Goal: Check status: Check status

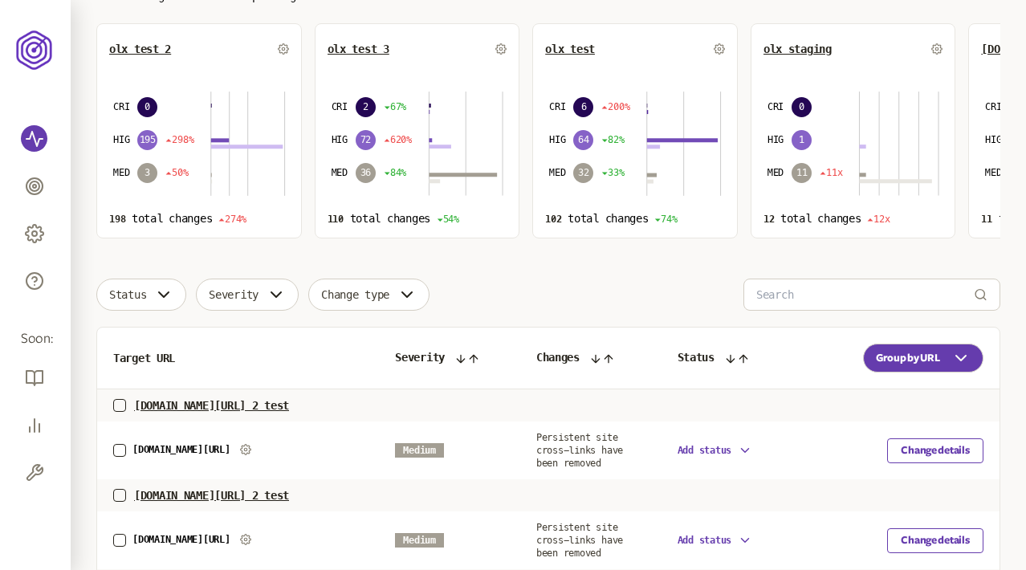
scroll to position [129, 0]
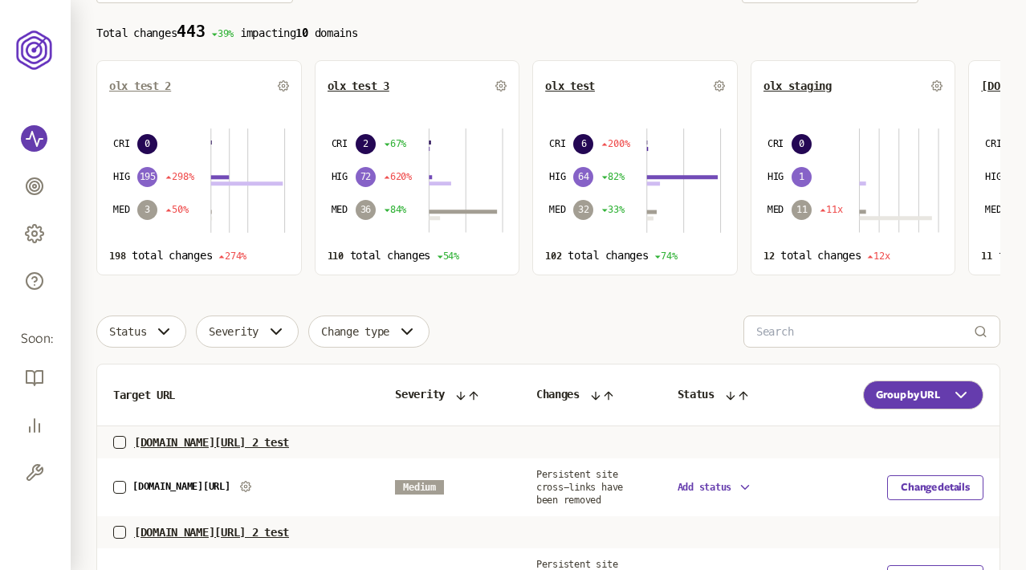
click at [144, 90] on link "olx test 2" at bounding box center [140, 86] width 62 height 13
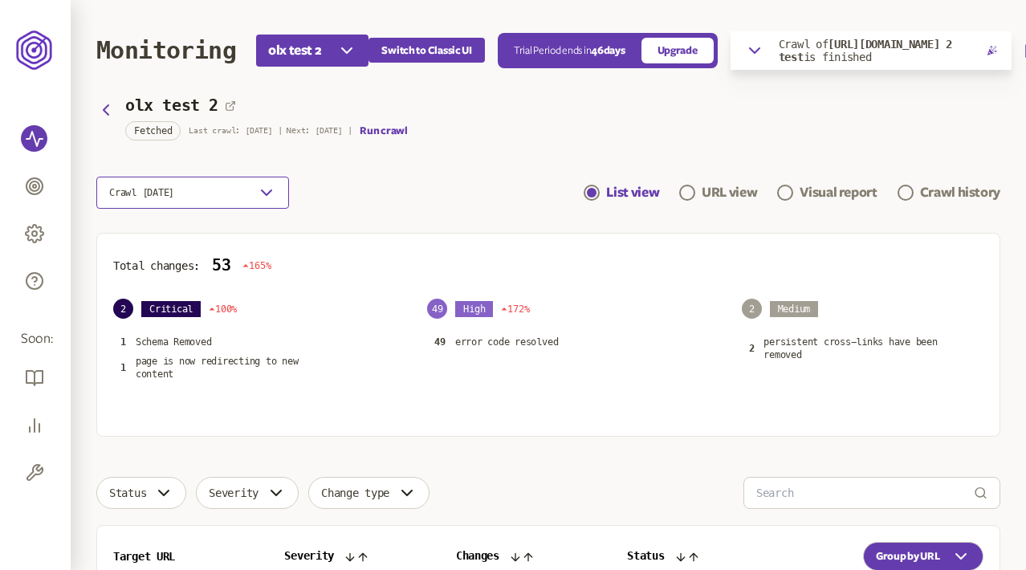
click at [255, 191] on button "Crawl [DATE]" at bounding box center [192, 193] width 193 height 32
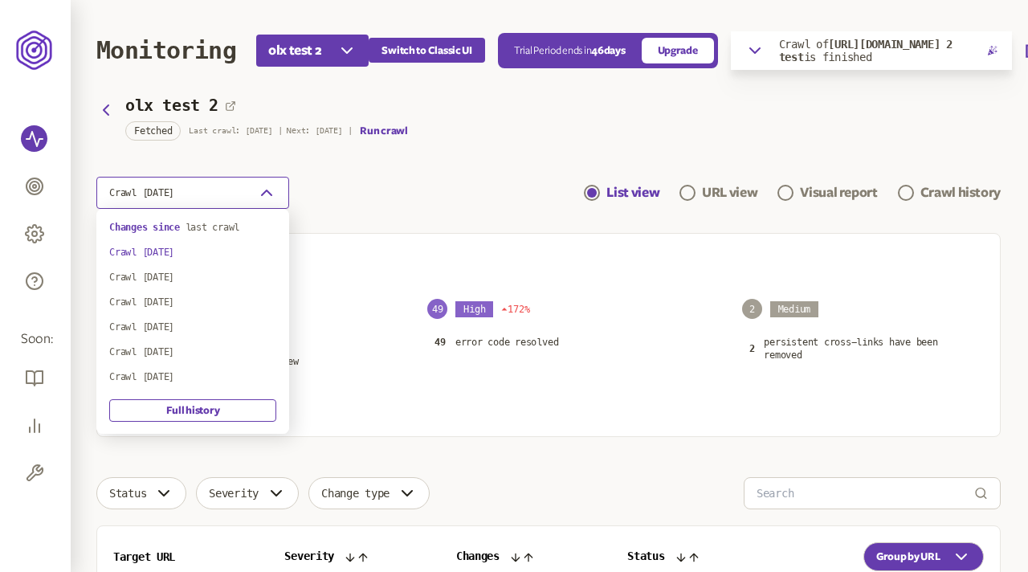
click at [265, 190] on icon "button" at bounding box center [266, 192] width 19 height 19
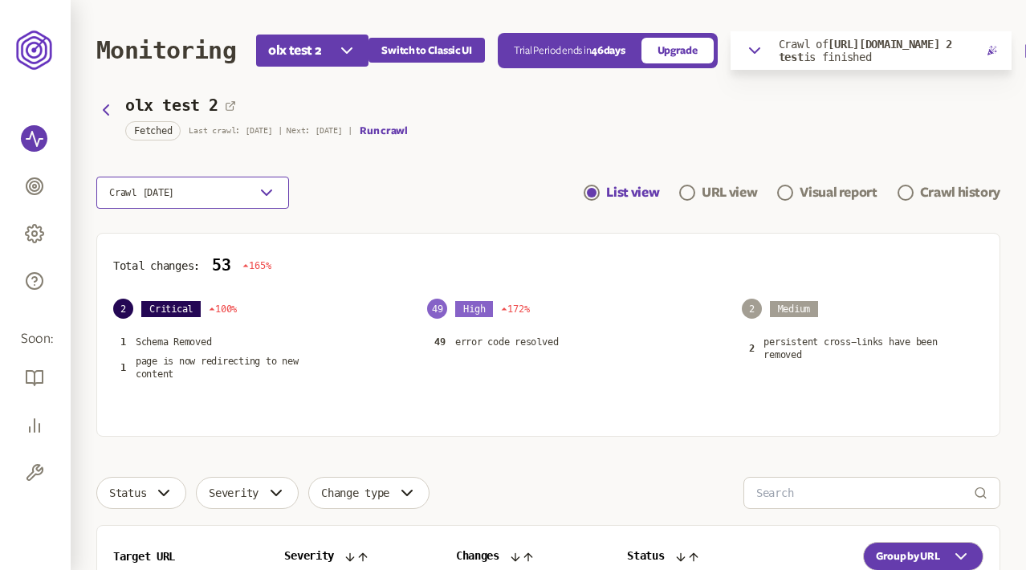
click at [272, 190] on icon "button" at bounding box center [266, 192] width 19 height 19
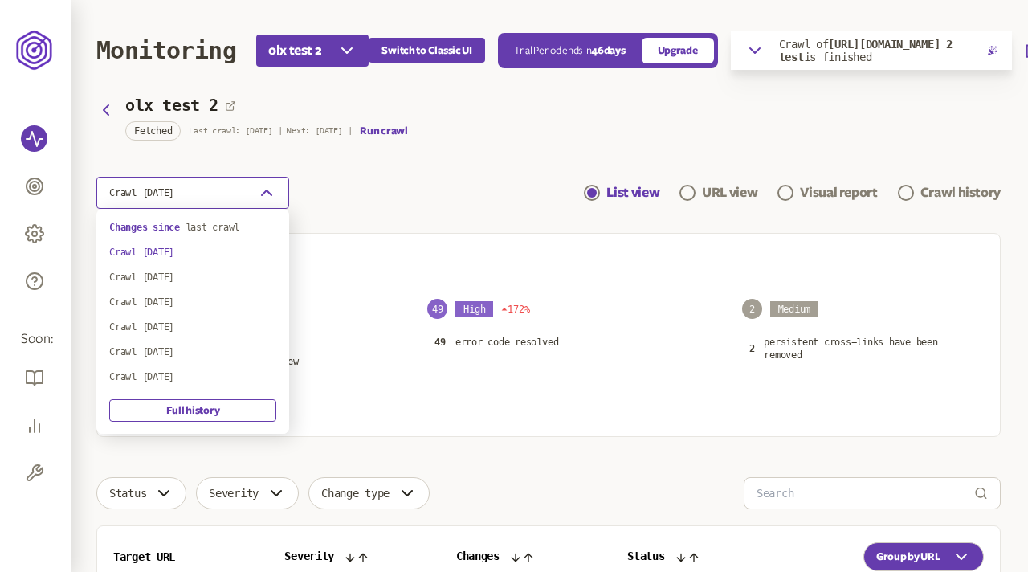
click at [267, 193] on icon "button" at bounding box center [266, 192] width 19 height 19
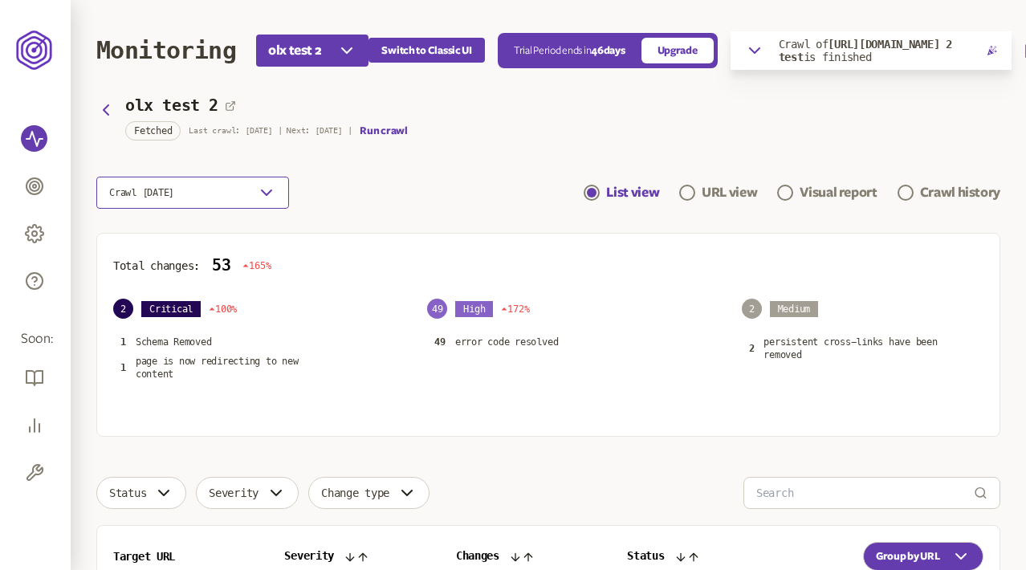
click at [251, 199] on button "Crawl [DATE]" at bounding box center [192, 193] width 193 height 32
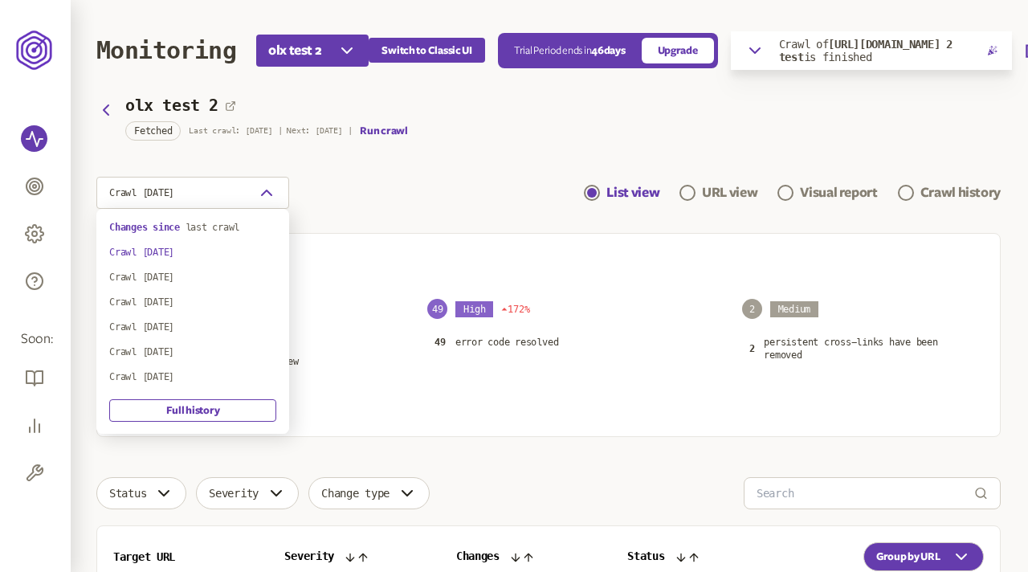
click at [353, 192] on div "Crawl [DATE] List view URL view Visual report Crawl history" at bounding box center [548, 193] width 904 height 32
